Goal: Task Accomplishment & Management: Manage account settings

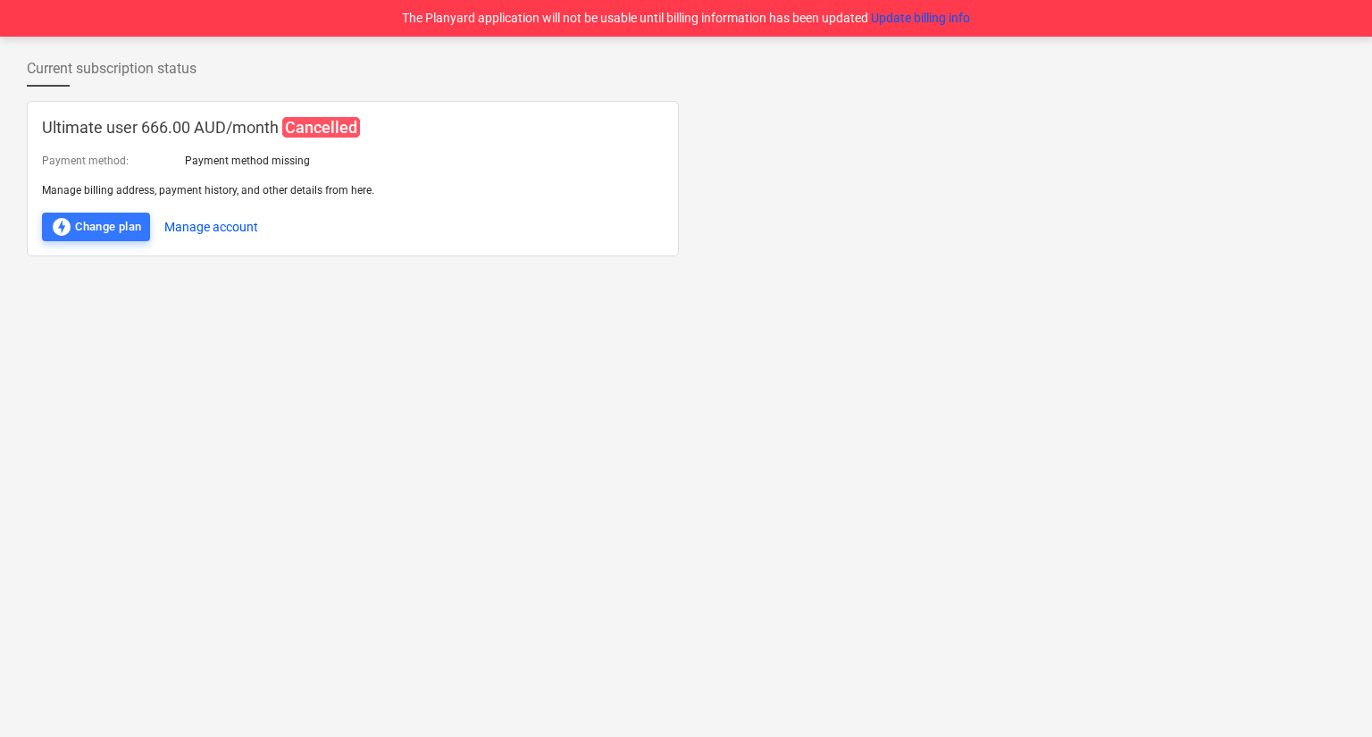
drag, startPoint x: 79, startPoint y: 89, endPoint x: 66, endPoint y: 87, distance: 12.8
click at [926, 11] on button "Update billing info" at bounding box center [920, 18] width 99 height 19
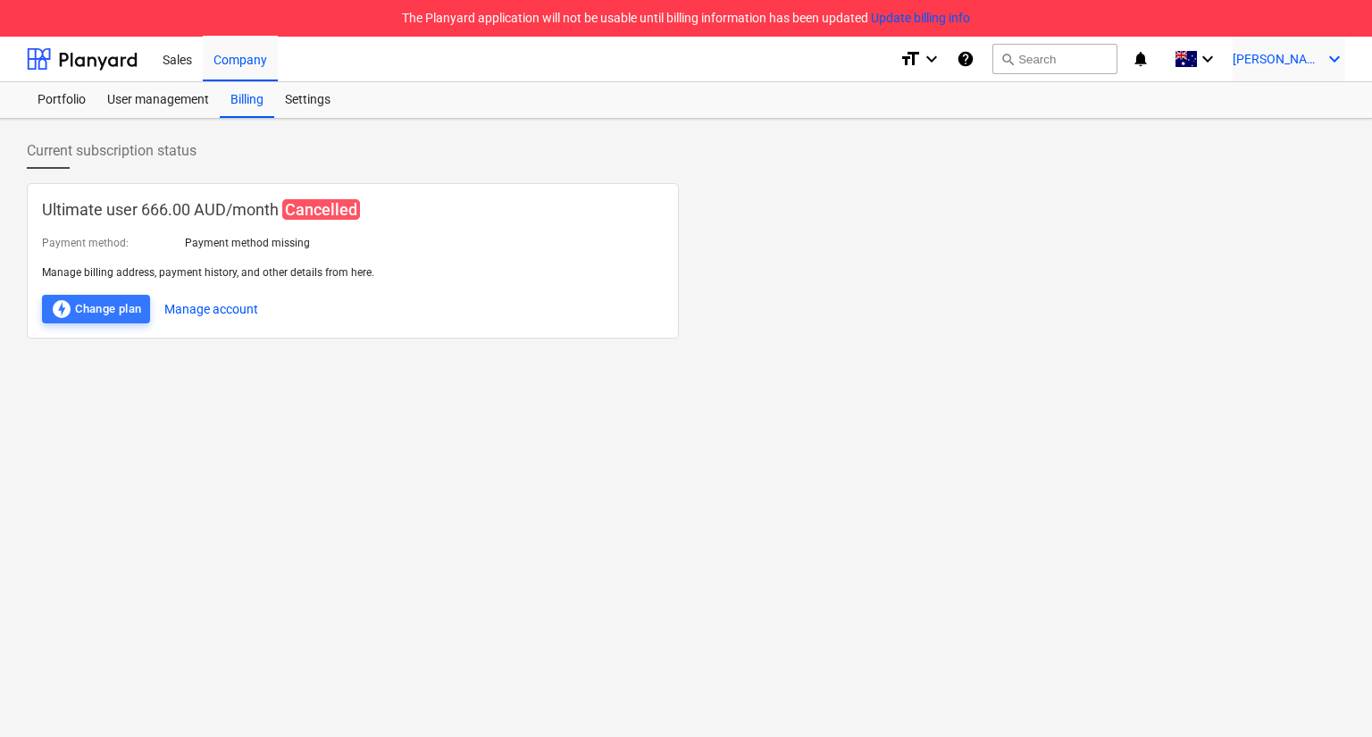
click at [1317, 71] on div "F. Gershberg keyboard_arrow_down" at bounding box center [1289, 59] width 113 height 45
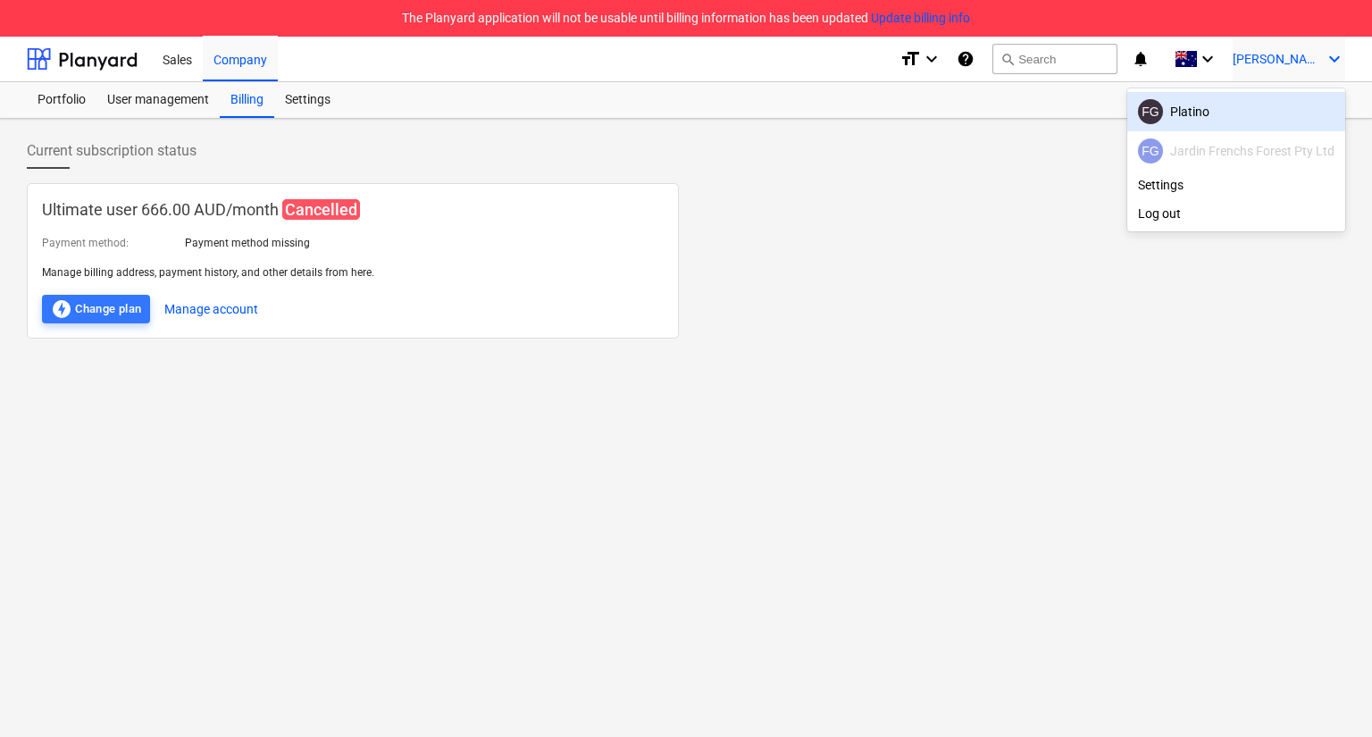
click at [1273, 116] on div "FG Platino" at bounding box center [1236, 111] width 197 height 25
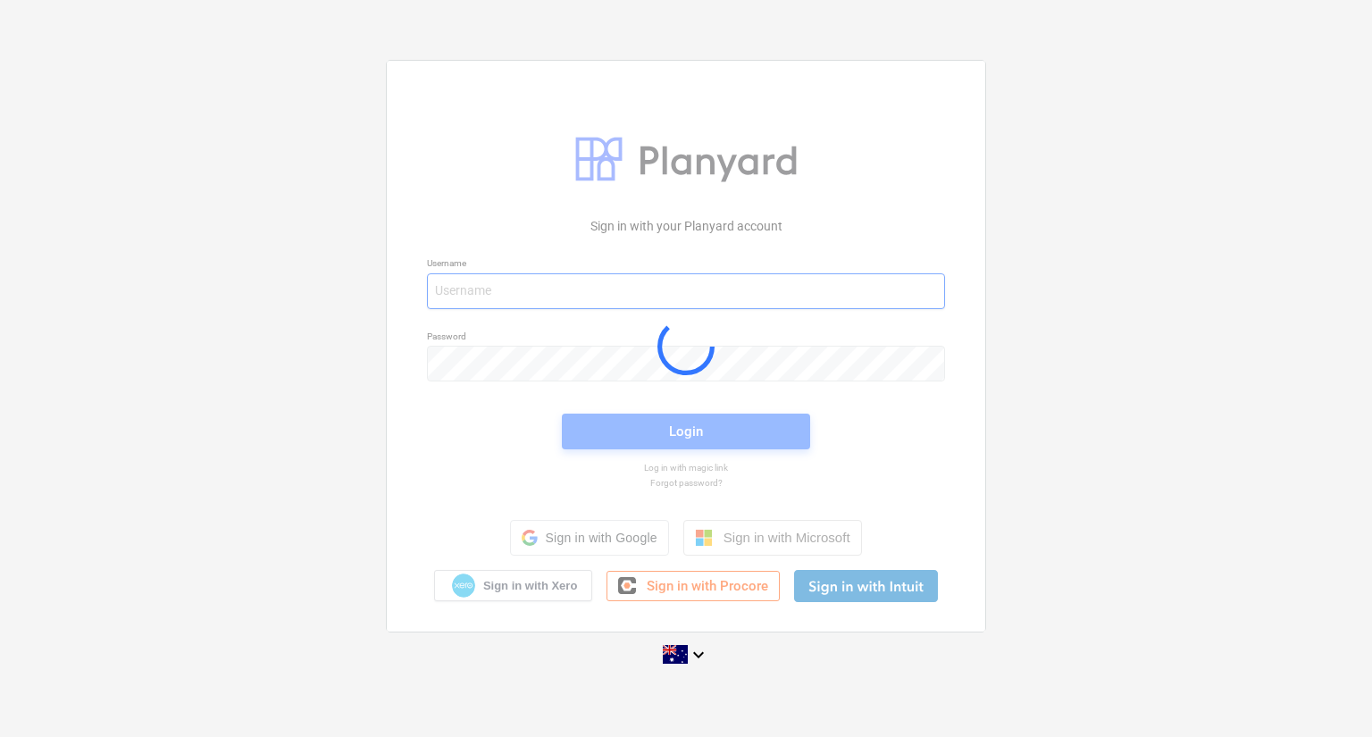
type input "[PERSON_NAME][EMAIL_ADDRESS][DOMAIN_NAME]"
